Goal: Find specific page/section: Find specific page/section

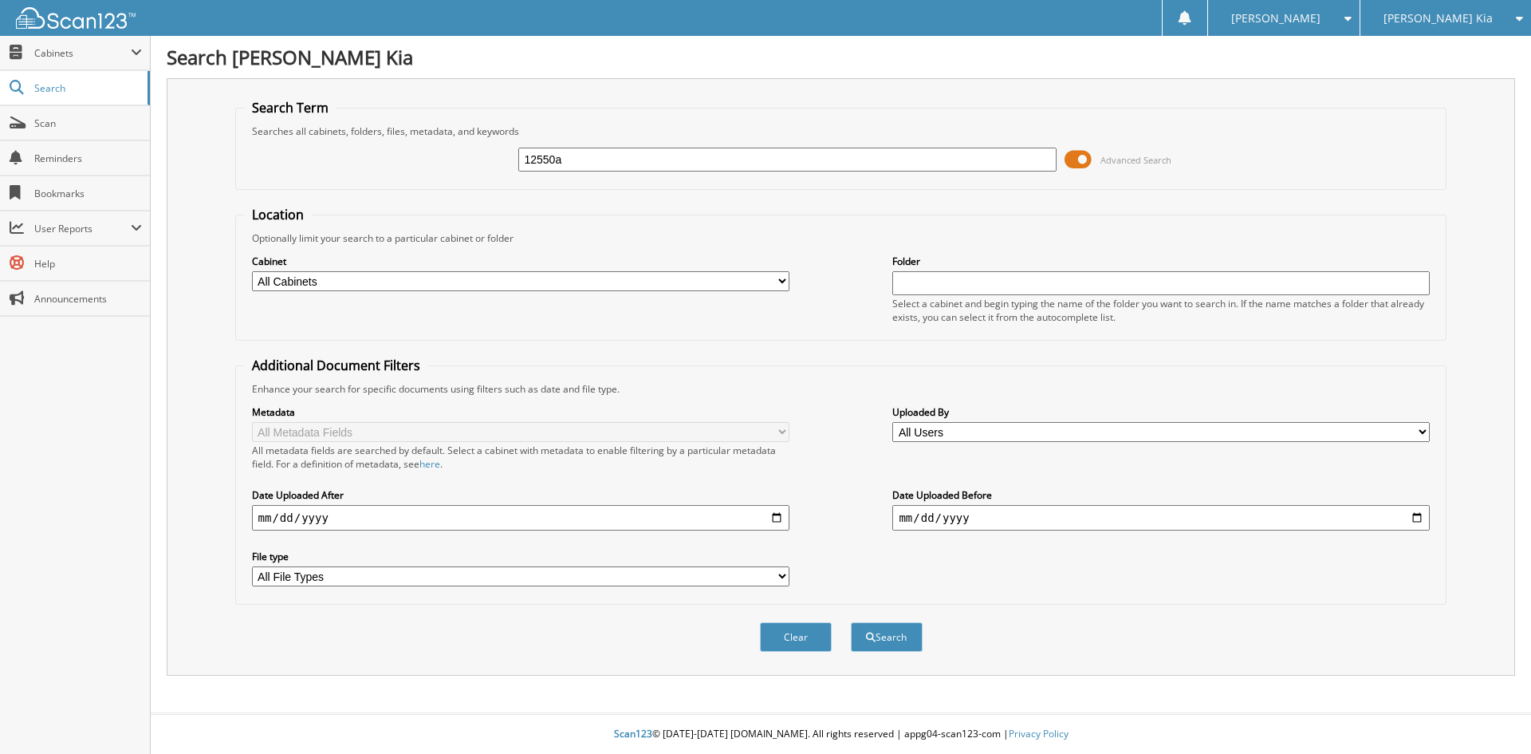
type input "12550a"
click at [851, 622] on button "Search" at bounding box center [887, 637] width 72 height 30
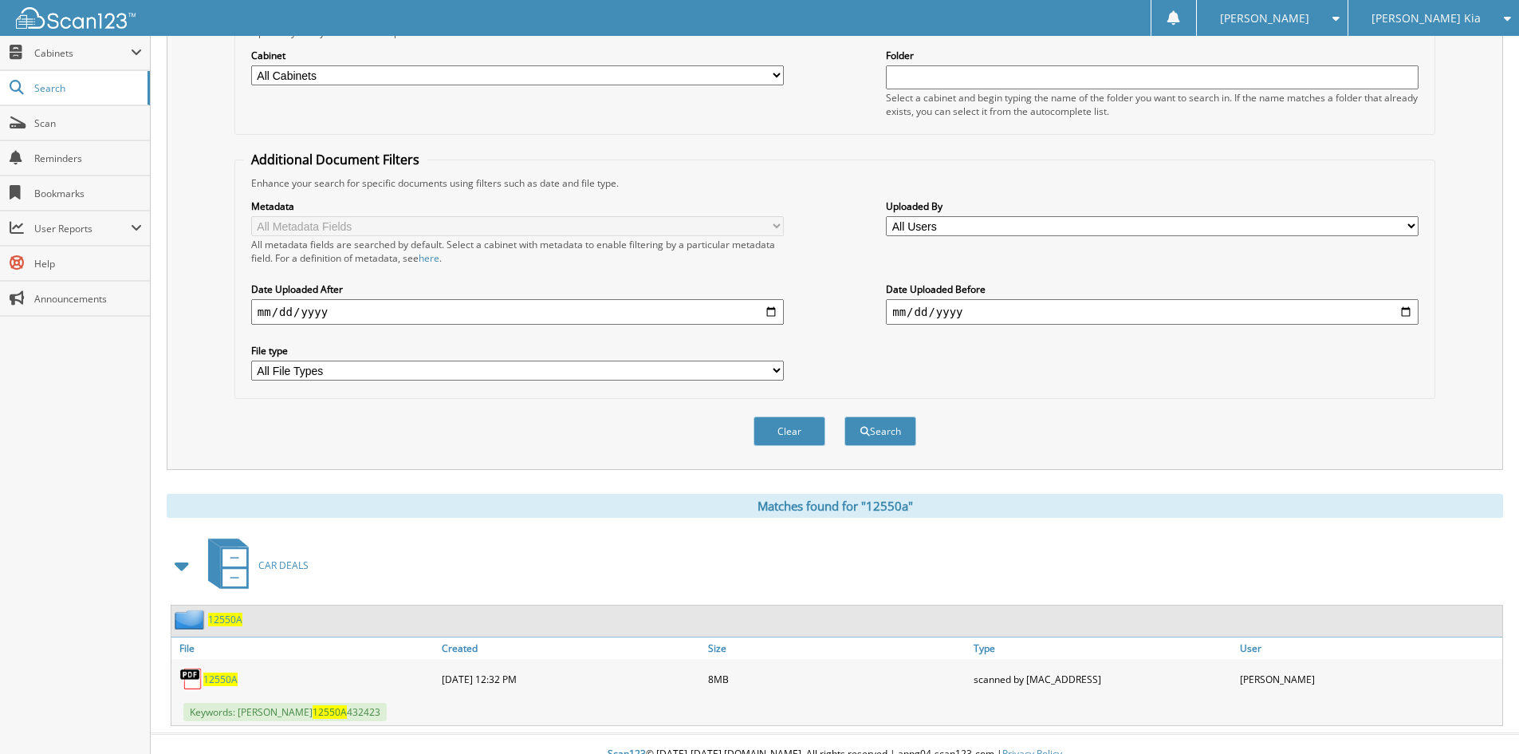
scroll to position [226, 0]
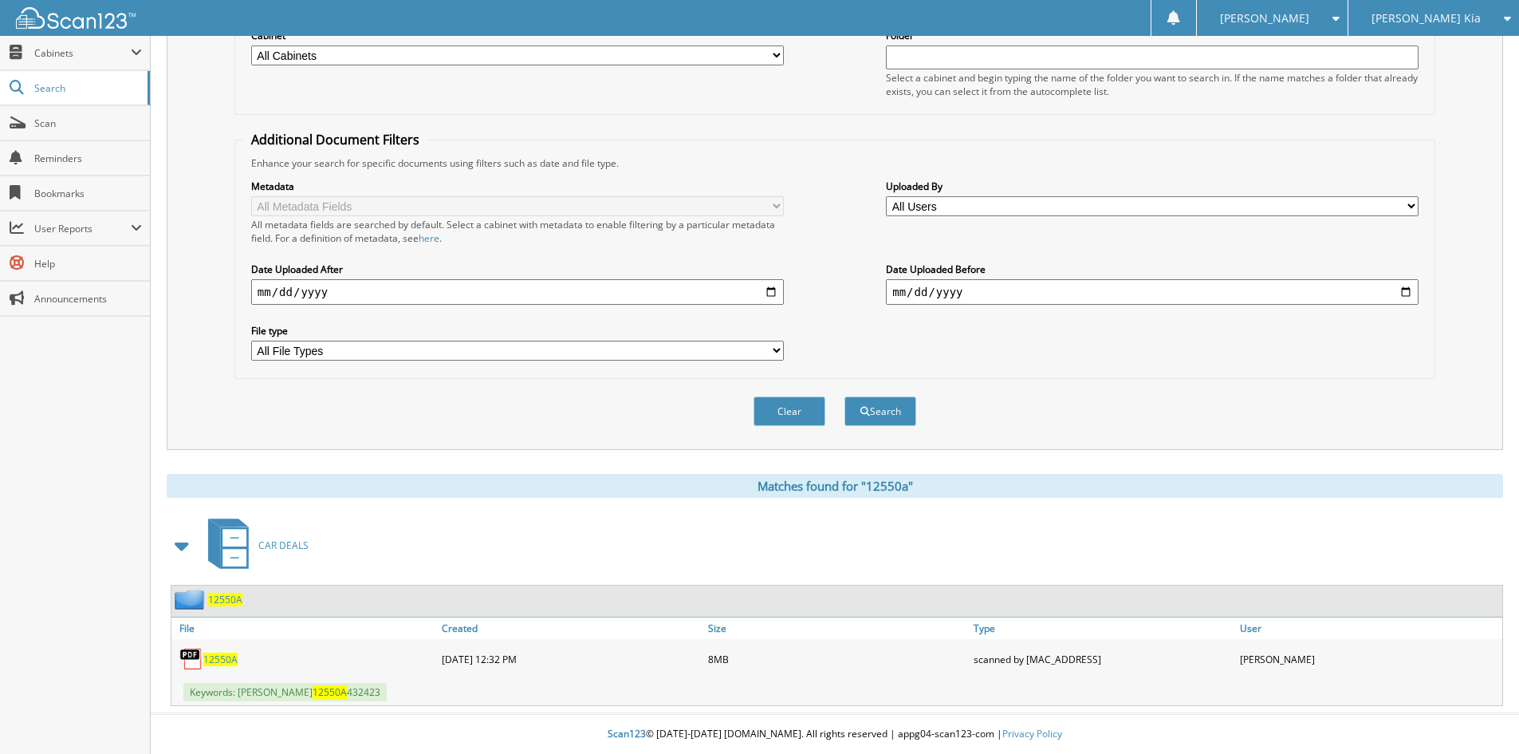
click at [238, 600] on span "12550A" at bounding box center [225, 599] width 34 height 14
